Goal: Use online tool/utility: Use online tool/utility

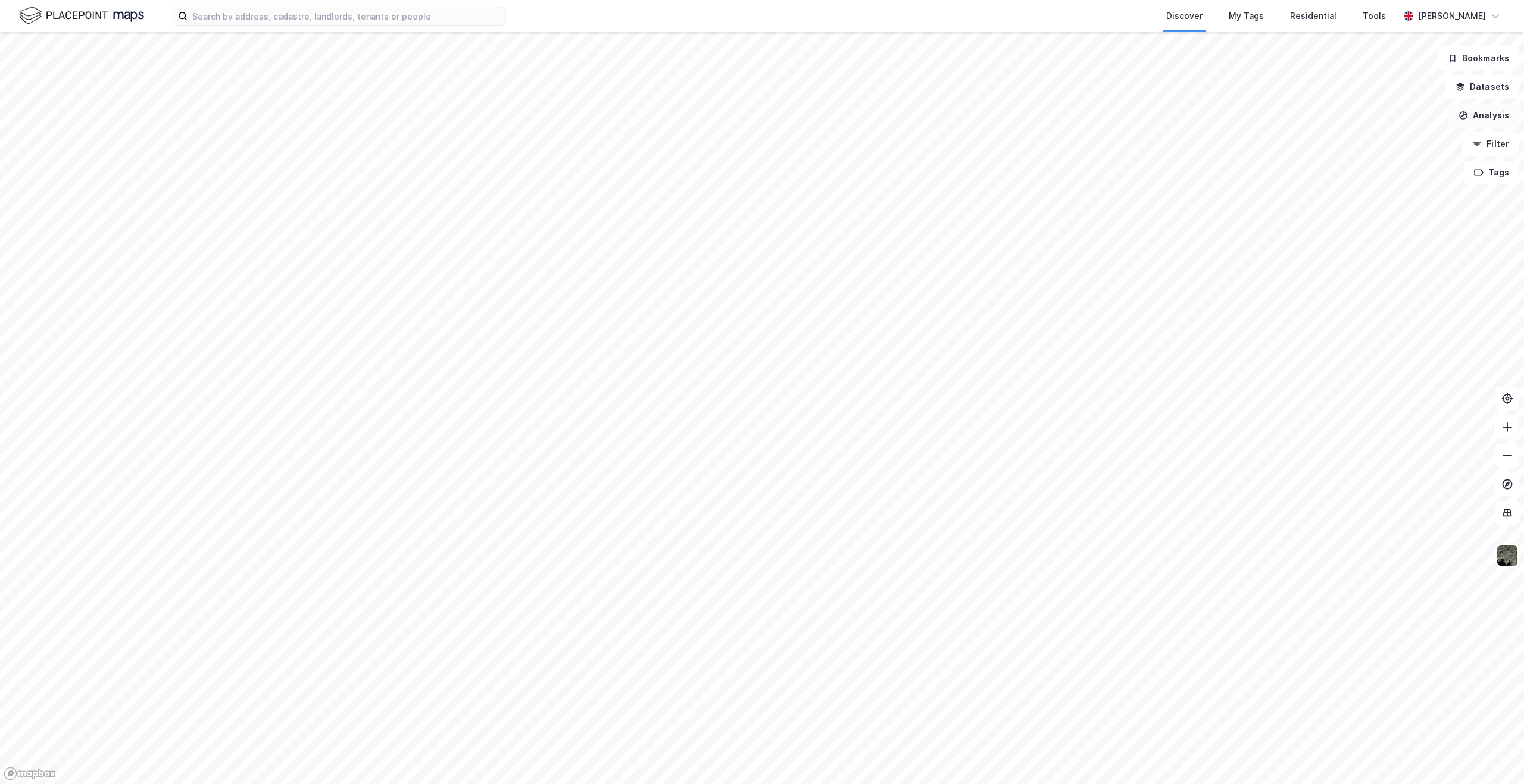
click at [1495, 119] on button "Analysis" at bounding box center [1484, 115] width 71 height 24
click at [1411, 181] on div "Demographic analysis" at bounding box center [1372, 189] width 137 height 19
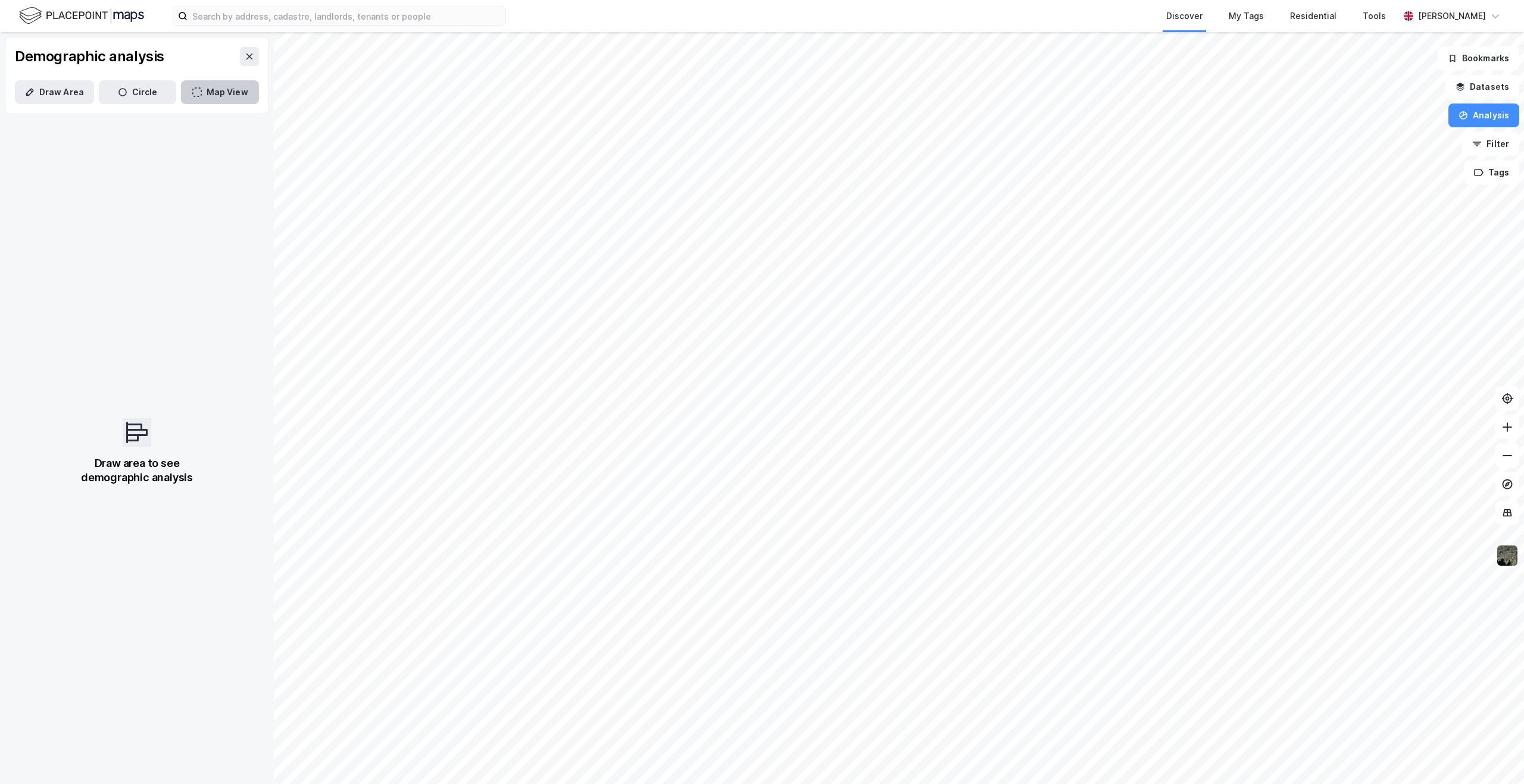
click at [220, 104] on button "Map View" at bounding box center [220, 92] width 78 height 24
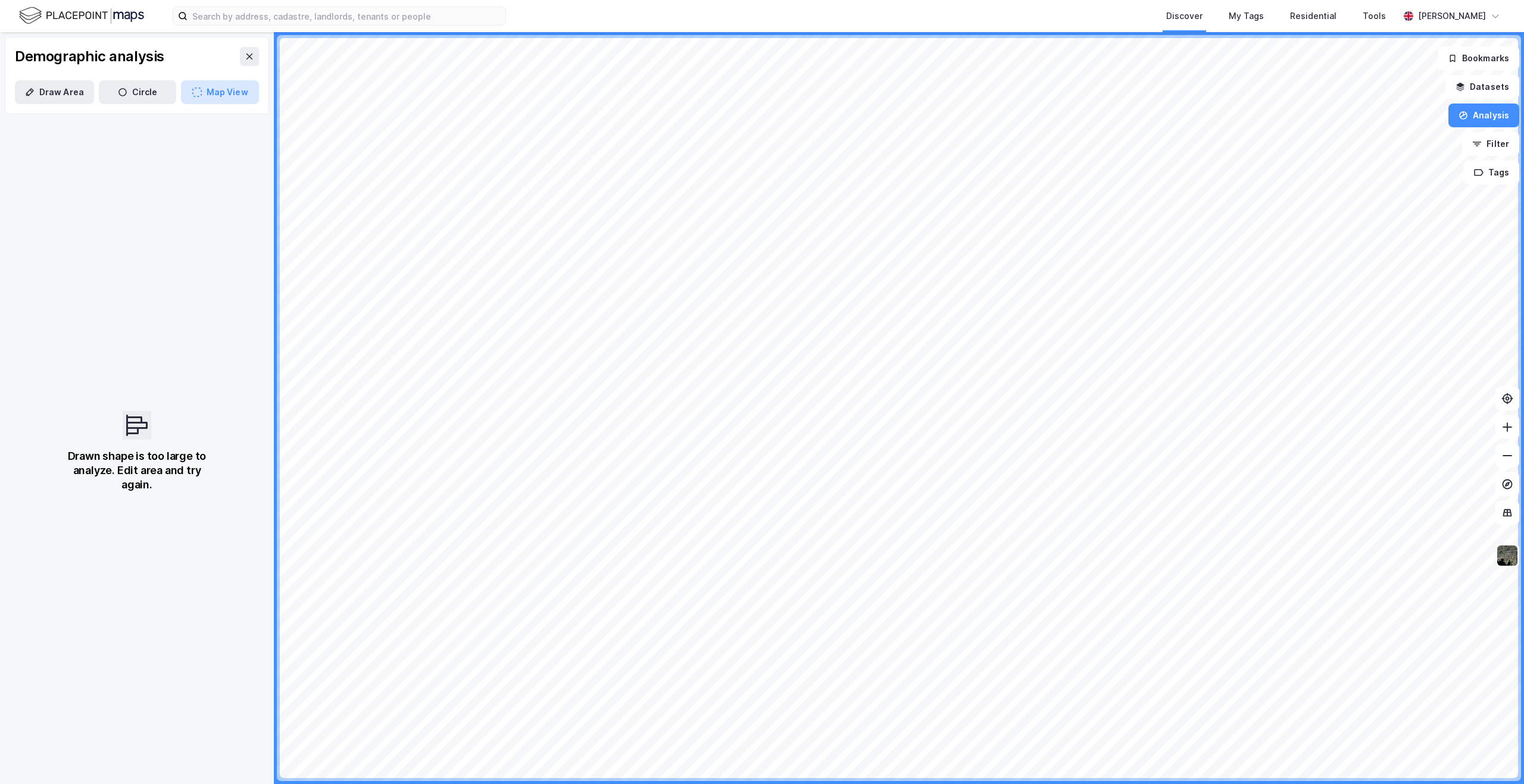
click at [220, 94] on button "Map View" at bounding box center [220, 92] width 78 height 24
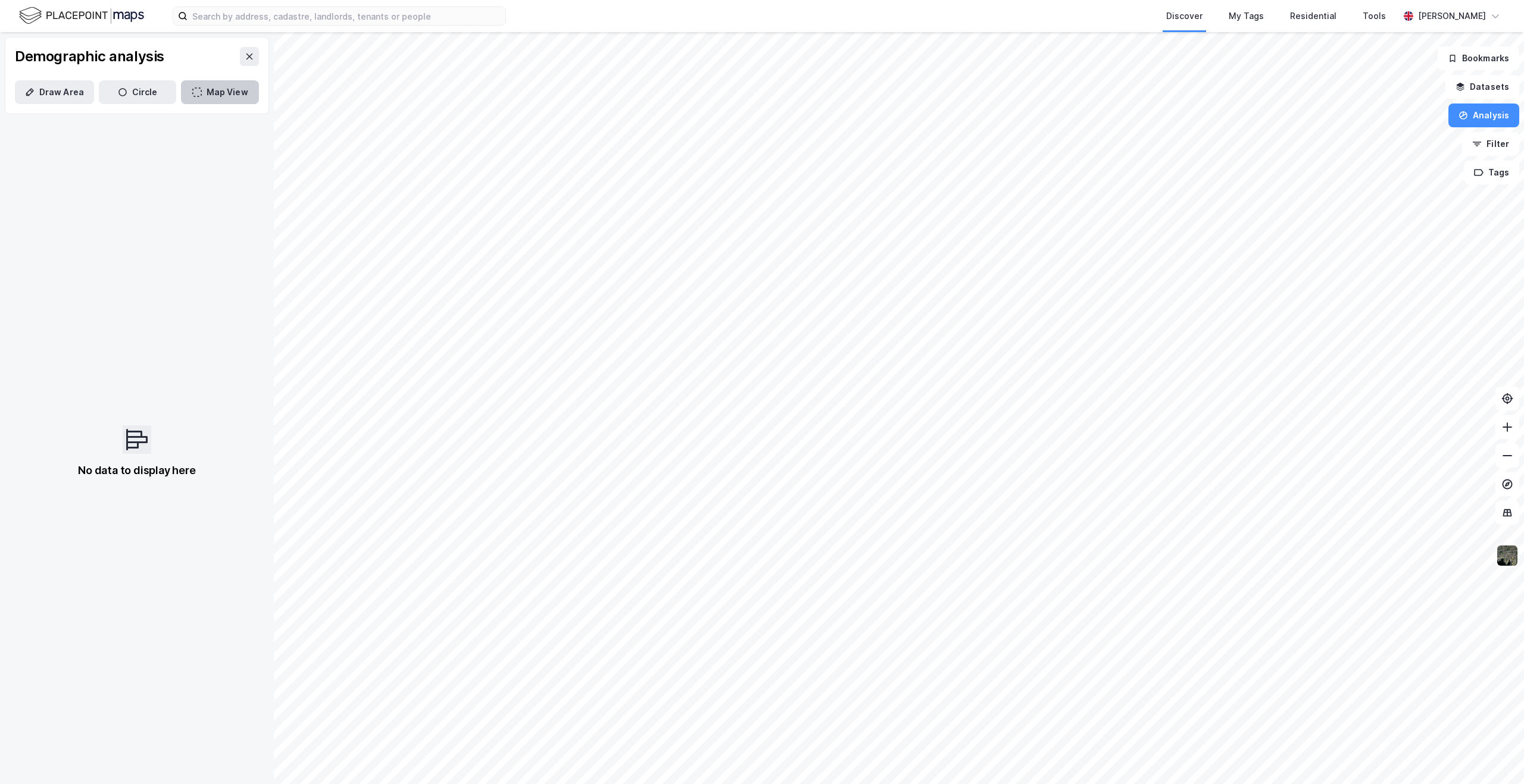
click at [220, 94] on button "Map View" at bounding box center [220, 92] width 78 height 24
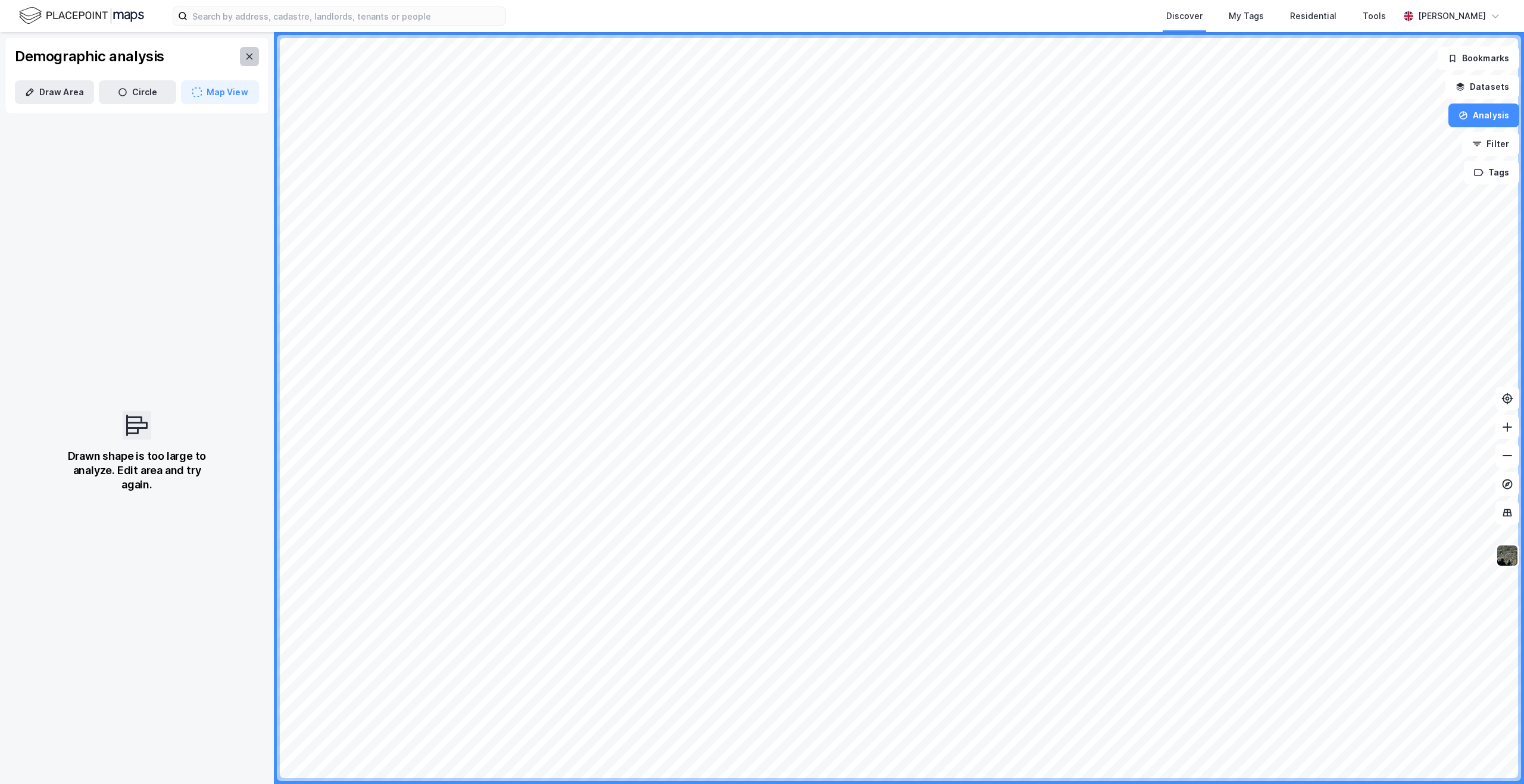
click at [245, 56] on icon at bounding box center [249, 56] width 9 height 9
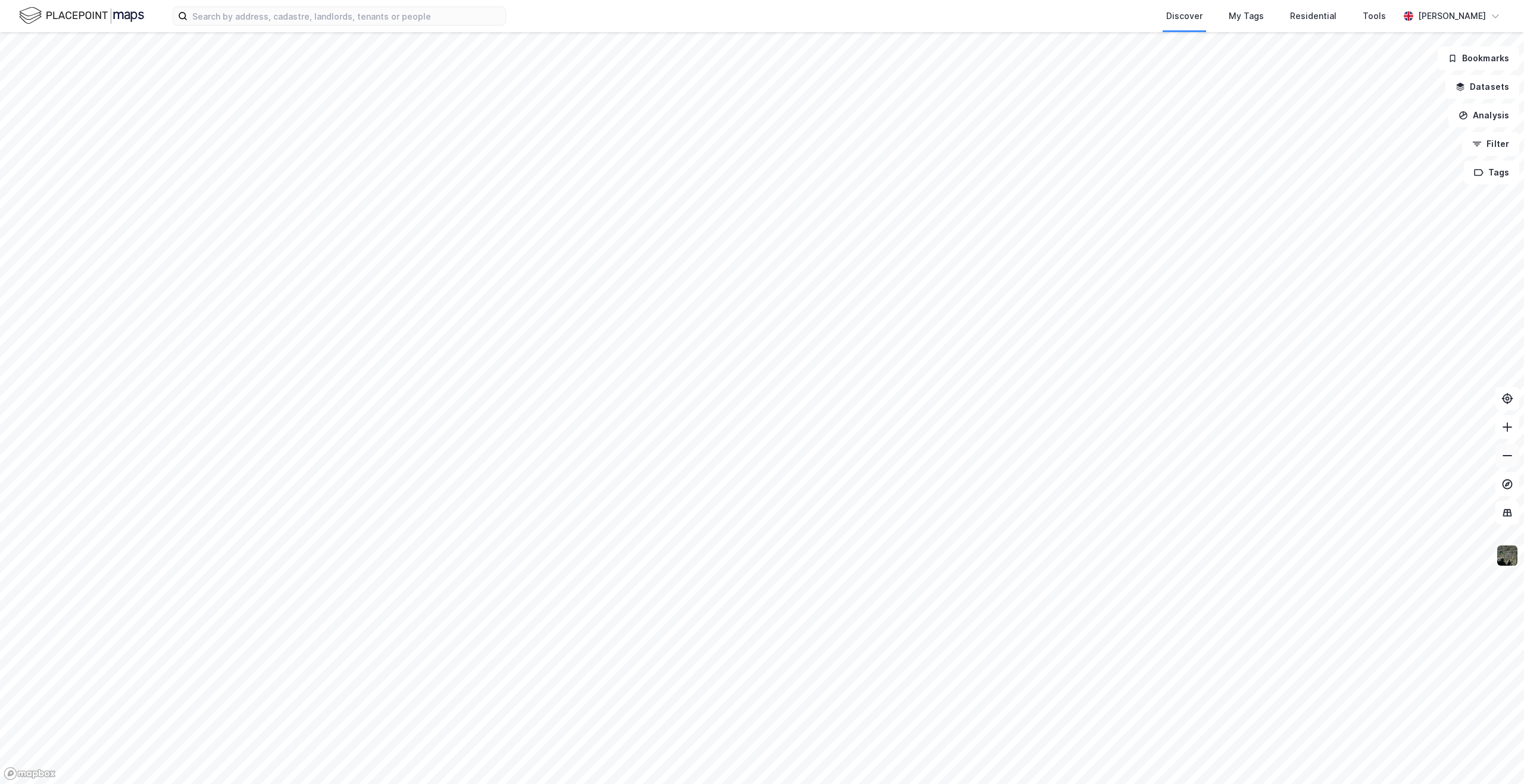
click at [1512, 458] on icon at bounding box center [1507, 455] width 12 height 12
click at [1507, 434] on button at bounding box center [1507, 427] width 24 height 24
click at [1505, 457] on icon at bounding box center [1507, 455] width 12 height 12
